Goal: Information Seeking & Learning: Find specific page/section

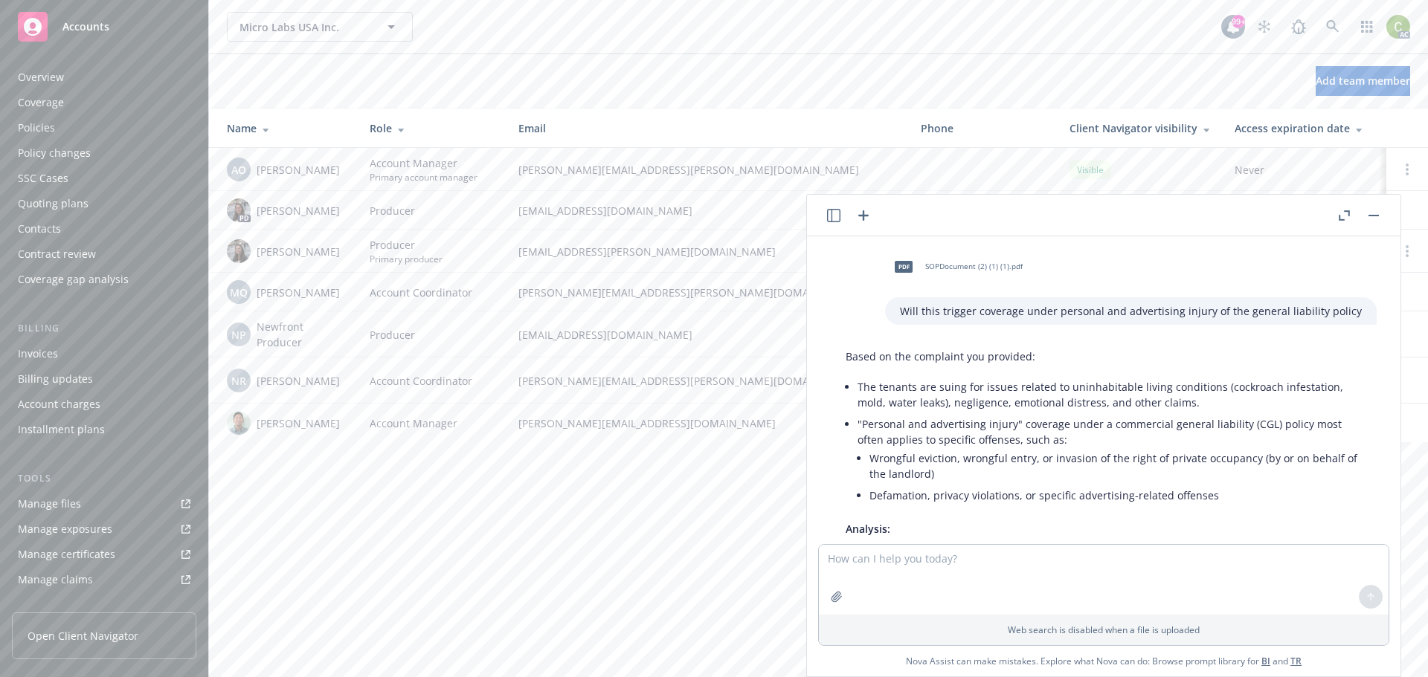
scroll to position [1574, 0]
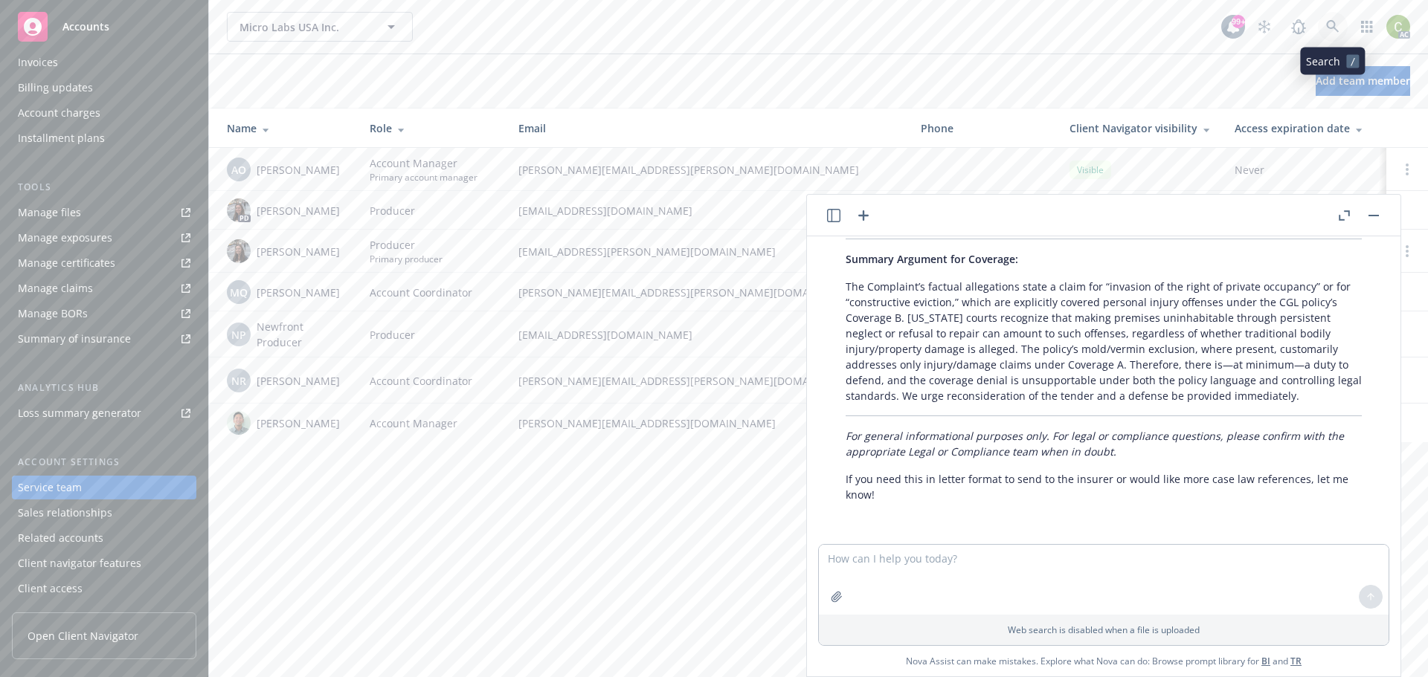
click at [1339, 25] on icon at bounding box center [1332, 26] width 13 height 13
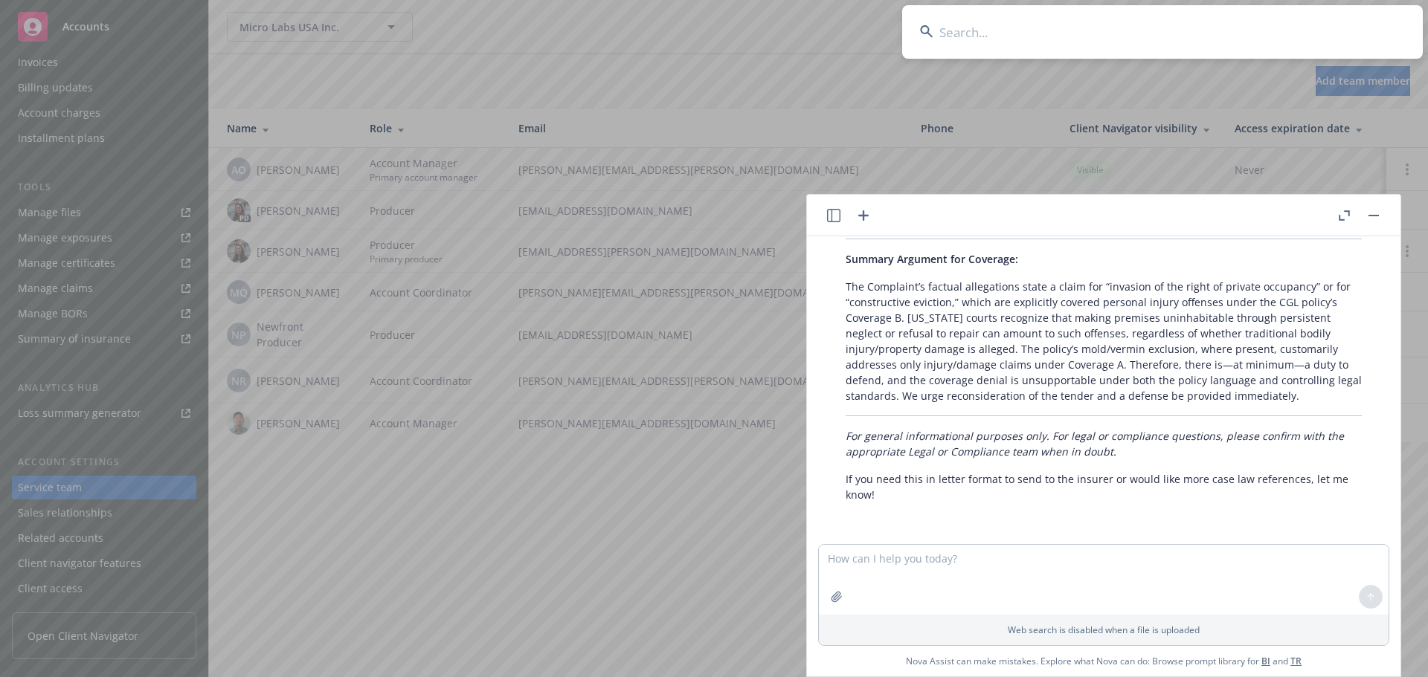
type input "ACS000459/2400"
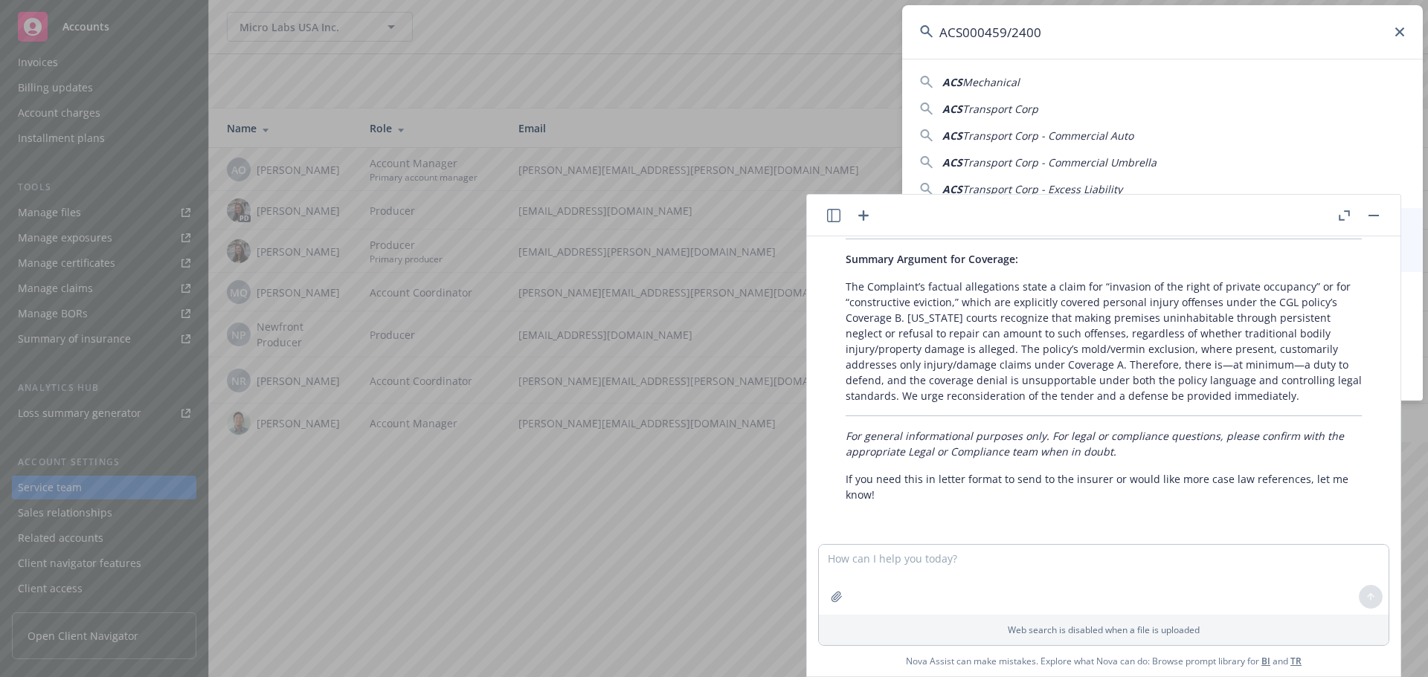
click at [1373, 213] on button "button" at bounding box center [1374, 216] width 18 height 18
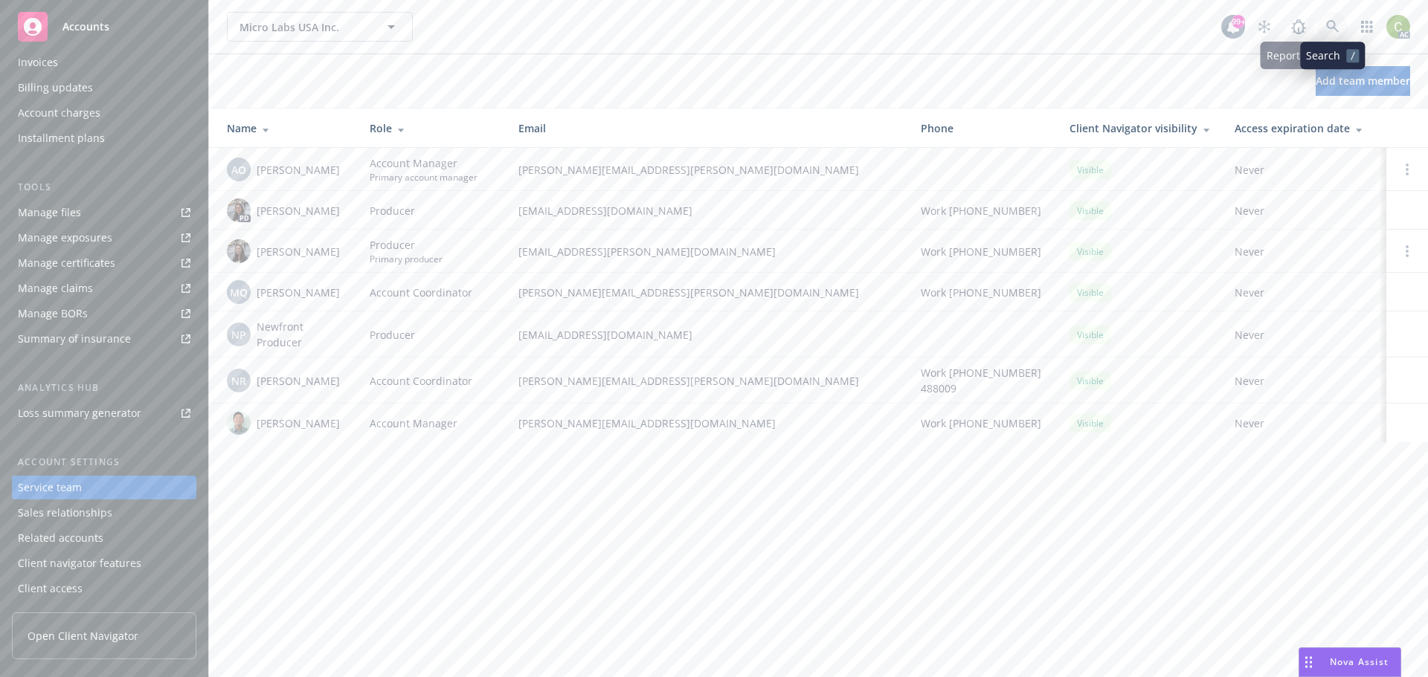
click at [1338, 33] on link at bounding box center [1333, 27] width 30 height 30
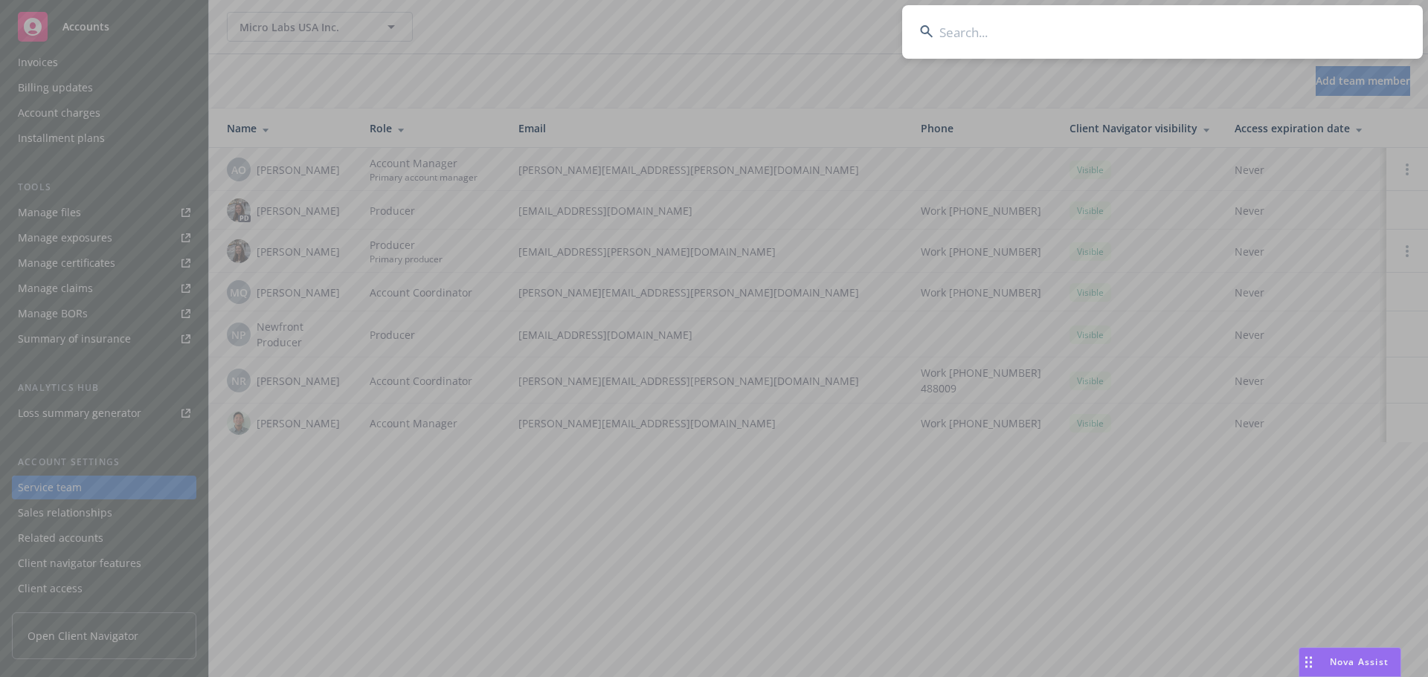
type input "ACS000459/2400"
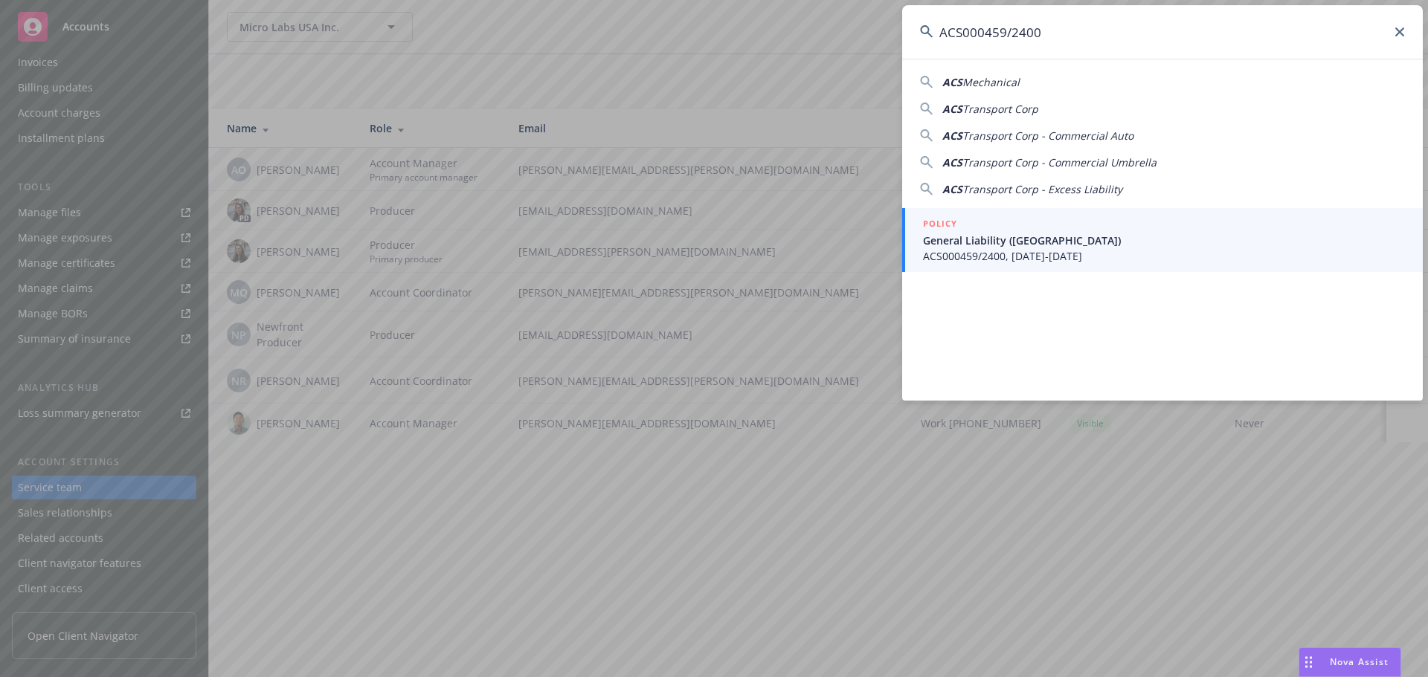
click at [998, 257] on span "ACS000459/2400, [DATE]-[DATE]" at bounding box center [1164, 256] width 482 height 16
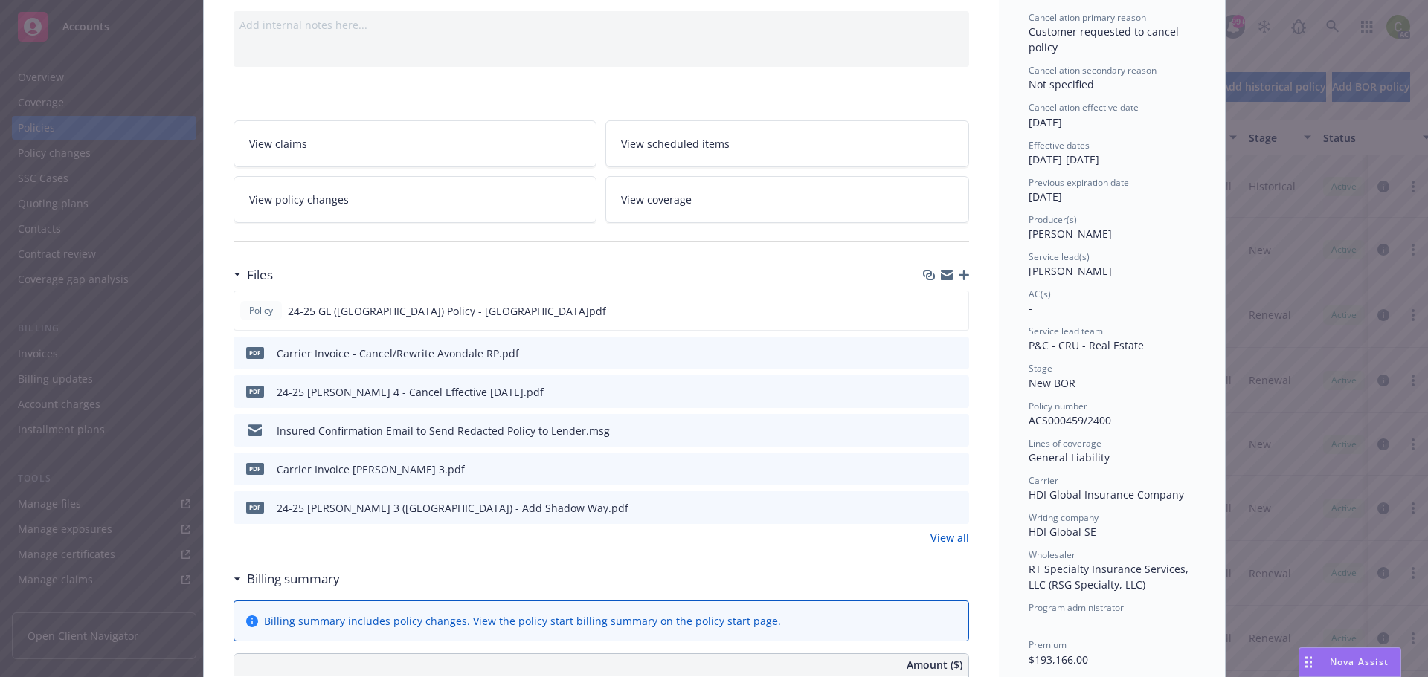
scroll to position [149, 0]
drag, startPoint x: 1177, startPoint y: 497, endPoint x: 1005, endPoint y: 499, distance: 171.8
copy span "HDI Global Insurance Company"
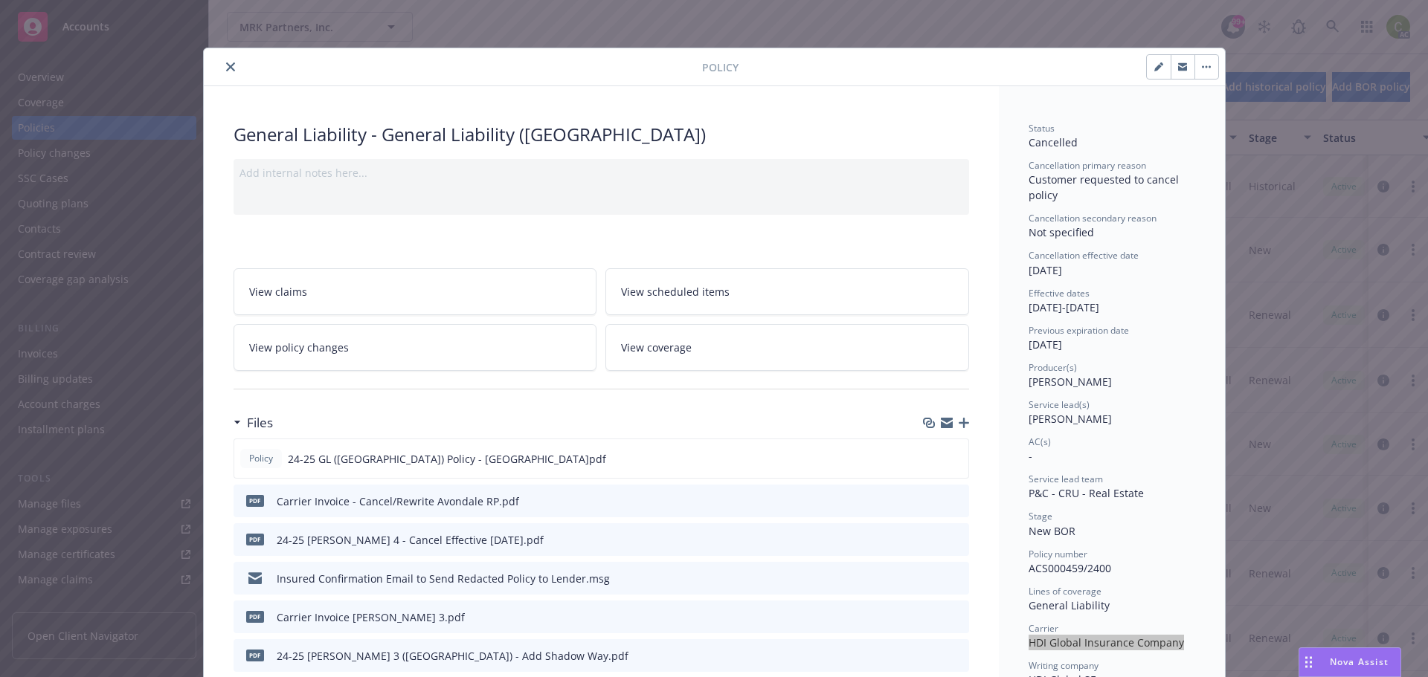
click at [226, 68] on icon "close" at bounding box center [230, 66] width 9 height 9
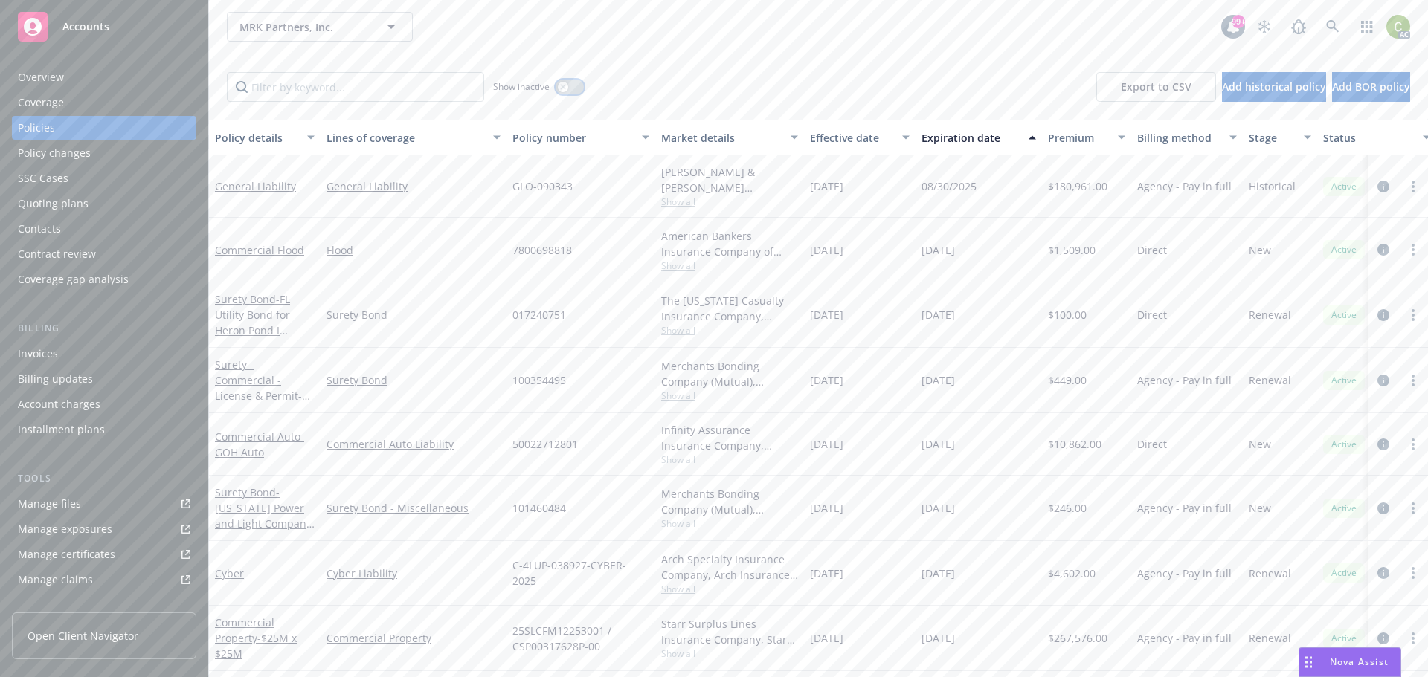
click at [556, 88] on button "button" at bounding box center [570, 87] width 28 height 15
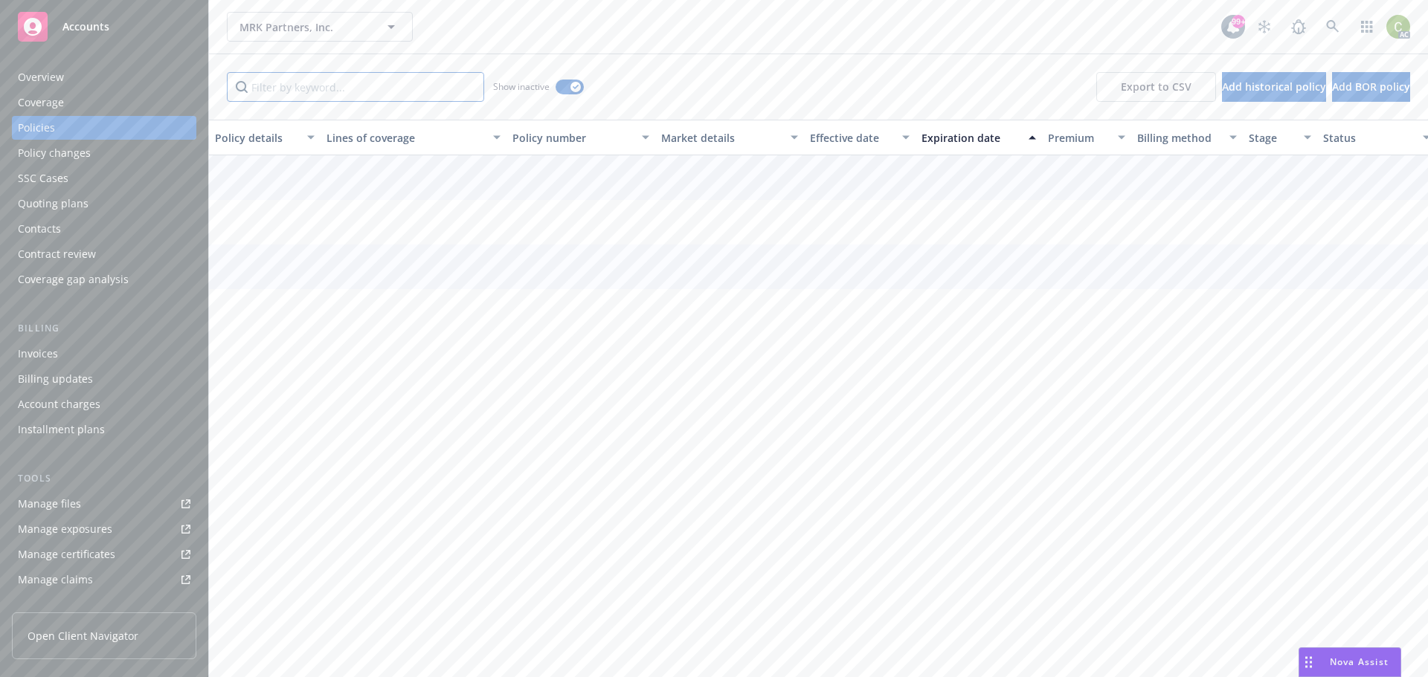
click at [434, 91] on input "Filter by keyword..." at bounding box center [355, 87] width 257 height 30
click at [257, 172] on link "General Liability - General Liability ([GEOGRAPHIC_DATA])" at bounding box center [263, 195] width 97 height 61
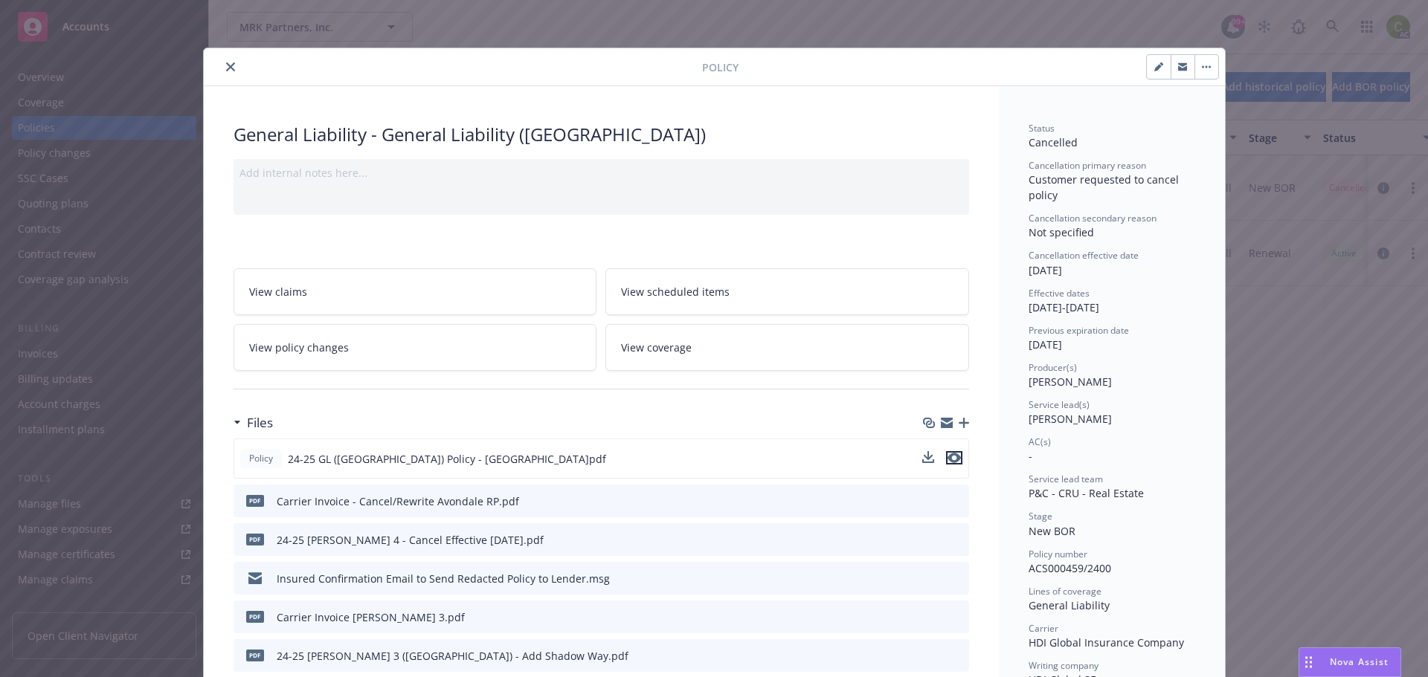
click at [954, 456] on icon "preview file" at bounding box center [953, 458] width 13 height 10
click at [234, 68] on div at bounding box center [456, 67] width 492 height 18
click at [222, 73] on button "close" at bounding box center [231, 67] width 18 height 18
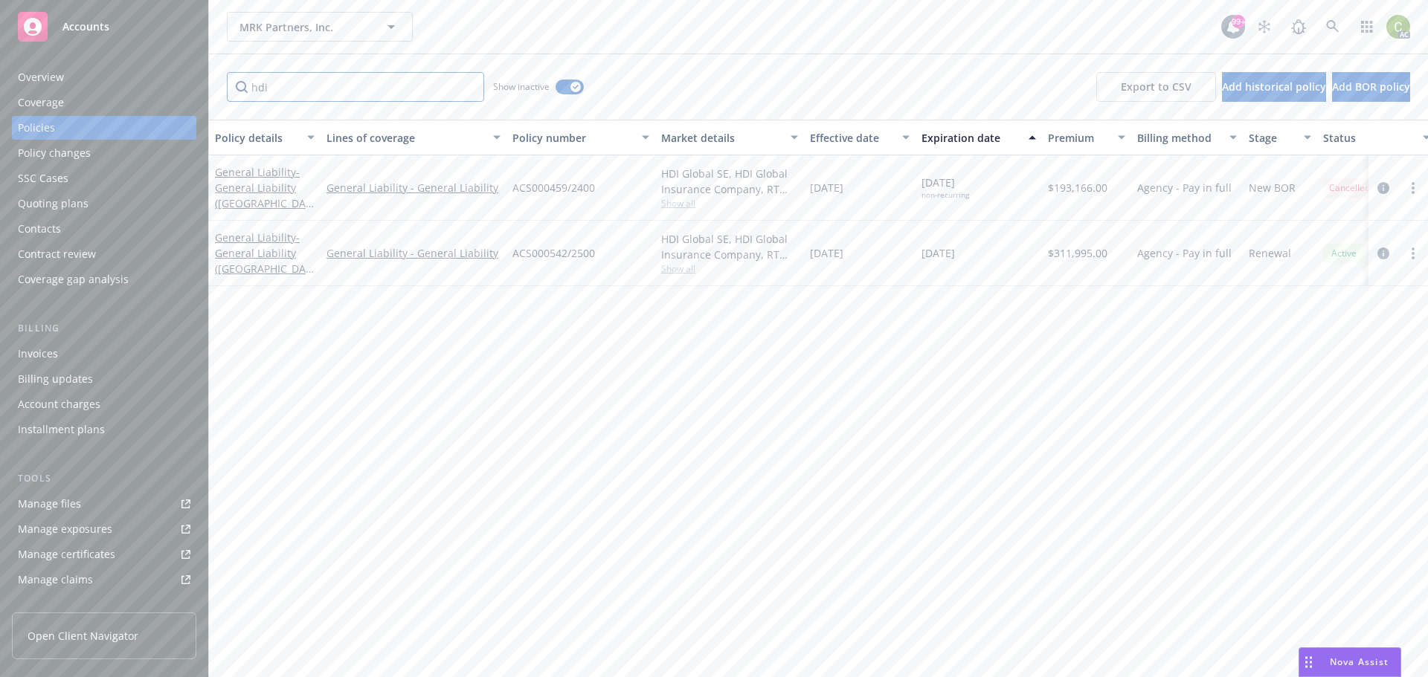
click at [411, 91] on input "hdi" at bounding box center [355, 87] width 257 height 30
drag, startPoint x: 411, startPoint y: 91, endPoint x: 62, endPoint y: 100, distance: 348.2
click at [100, 100] on div "Accounts Overview Coverage Policies Policy changes SSC Cases Quoting plans Cont…" at bounding box center [714, 338] width 1428 height 677
type input "g"
type input "aspen"
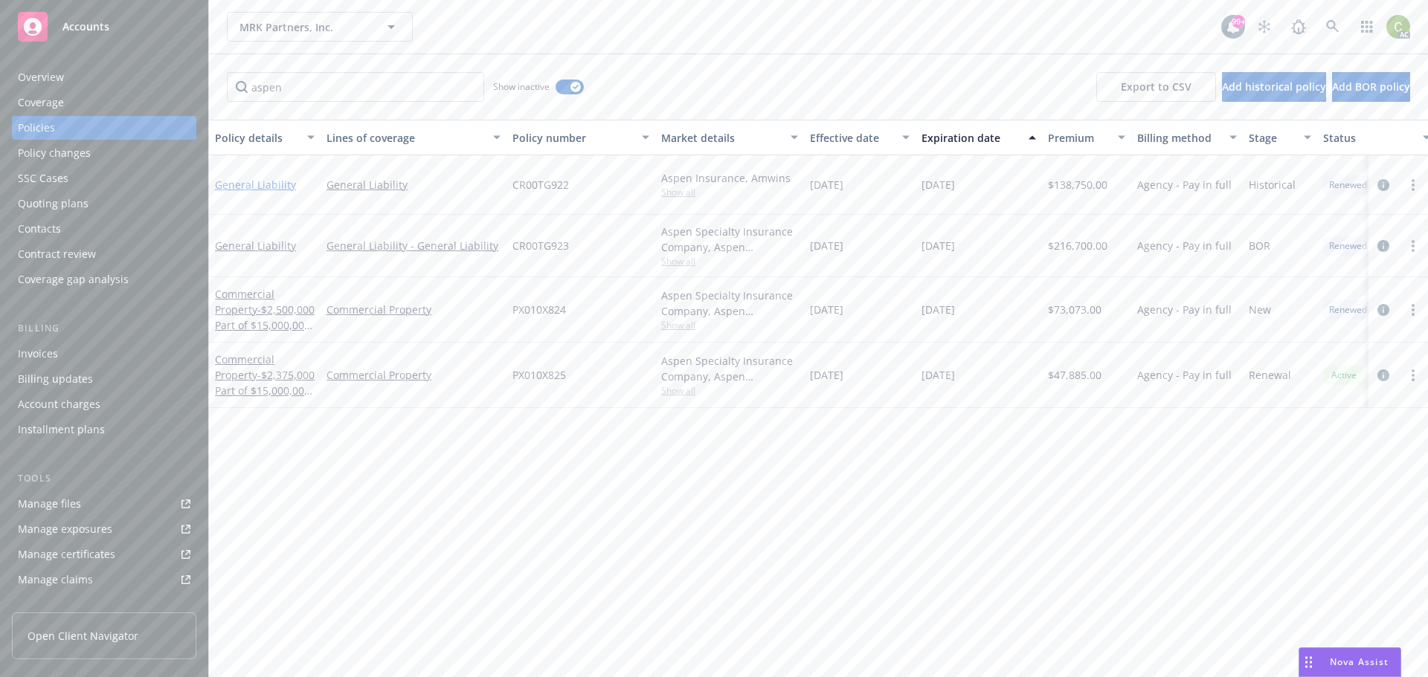
click at [248, 183] on link "General Liability" at bounding box center [255, 185] width 81 height 14
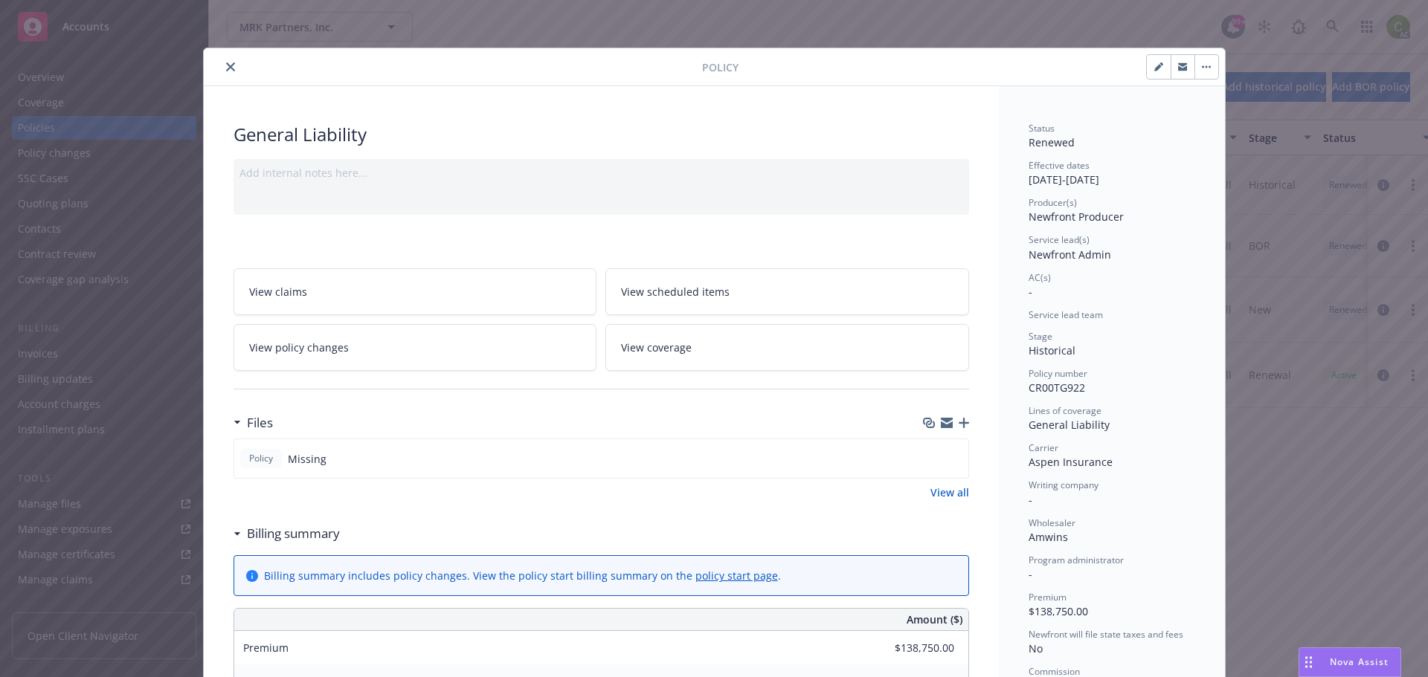
click at [222, 66] on button "close" at bounding box center [231, 67] width 18 height 18
click at [226, 66] on icon "close" at bounding box center [230, 66] width 9 height 9
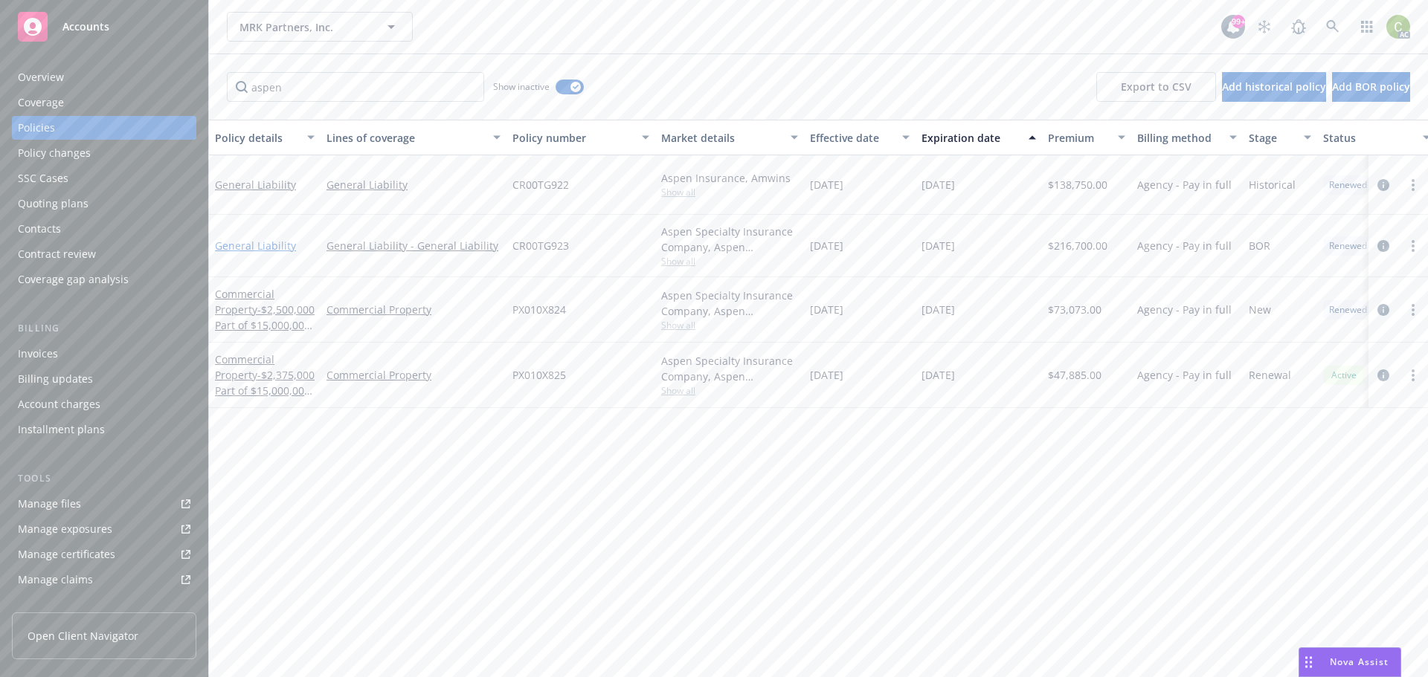
click at [258, 250] on link "General Liability" at bounding box center [255, 246] width 81 height 14
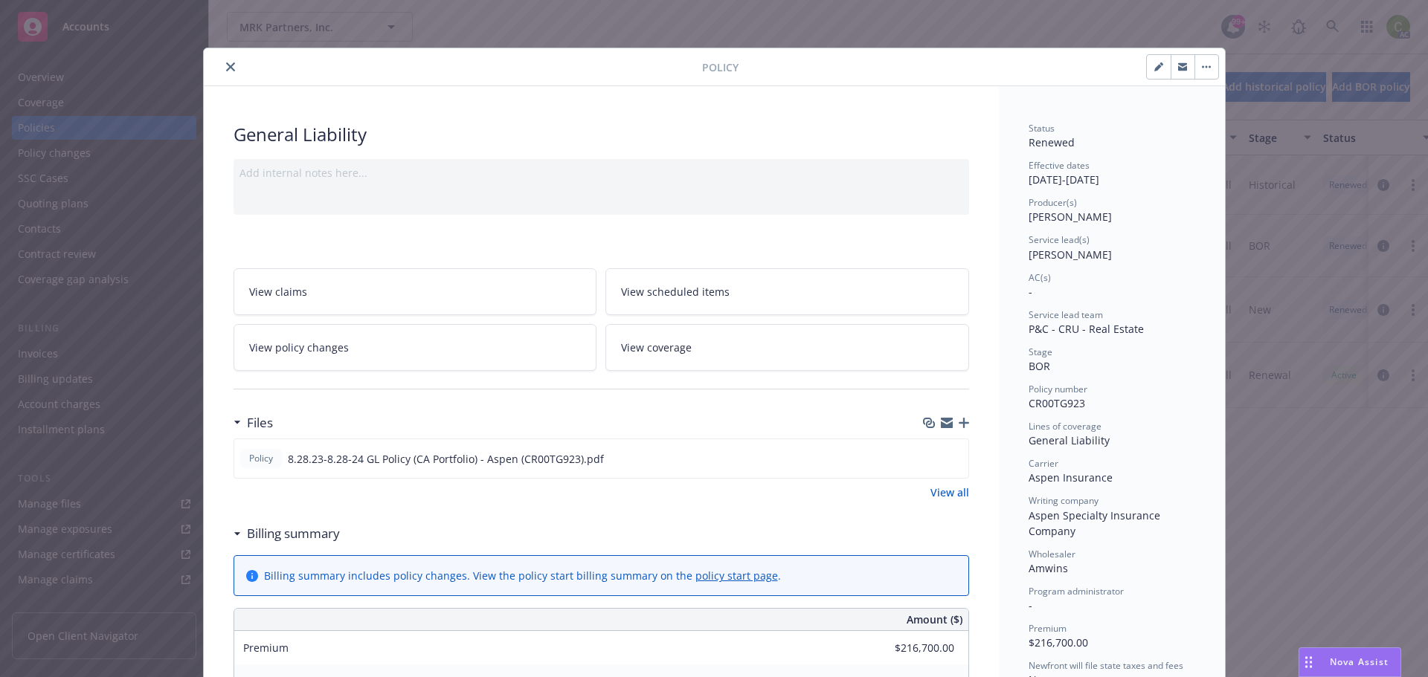
click at [942, 492] on link "View all" at bounding box center [949, 493] width 39 height 16
click at [950, 457] on icon "preview file" at bounding box center [953, 458] width 13 height 10
